Goal: Find specific page/section: Find specific page/section

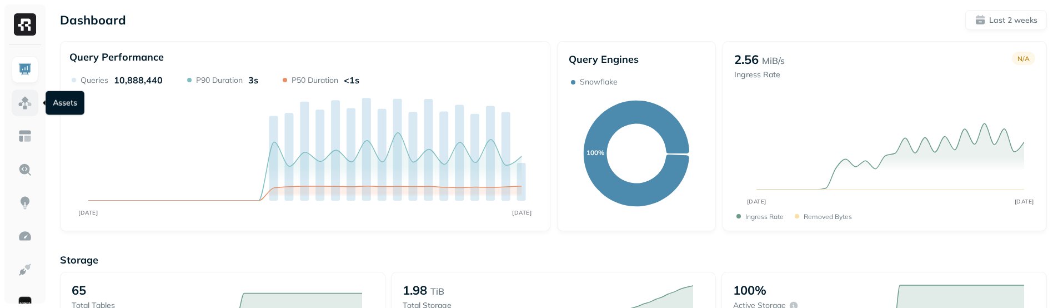
click at [32, 99] on link at bounding box center [25, 102] width 27 height 27
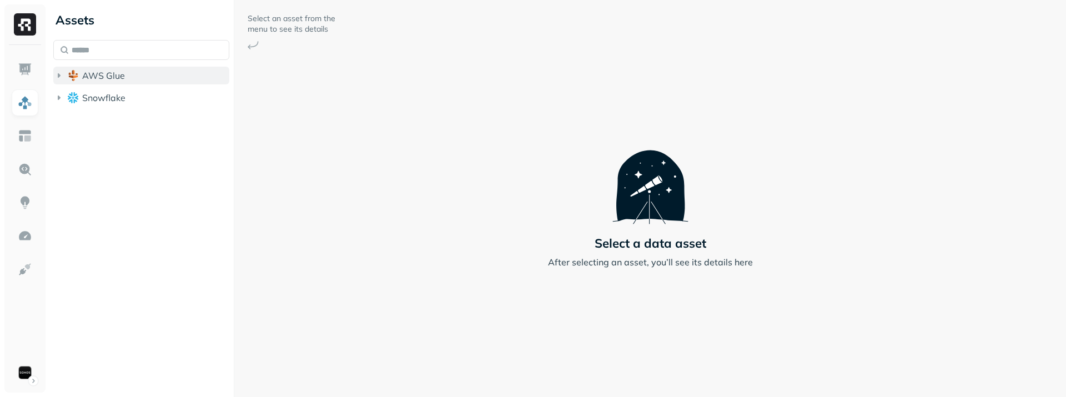
click at [115, 71] on span "AWS Glue" at bounding box center [103, 75] width 43 height 11
click at [149, 75] on button "AWS Glue" at bounding box center [141, 76] width 176 height 18
